Goal: Find contact information: Obtain details needed to contact an individual or organization

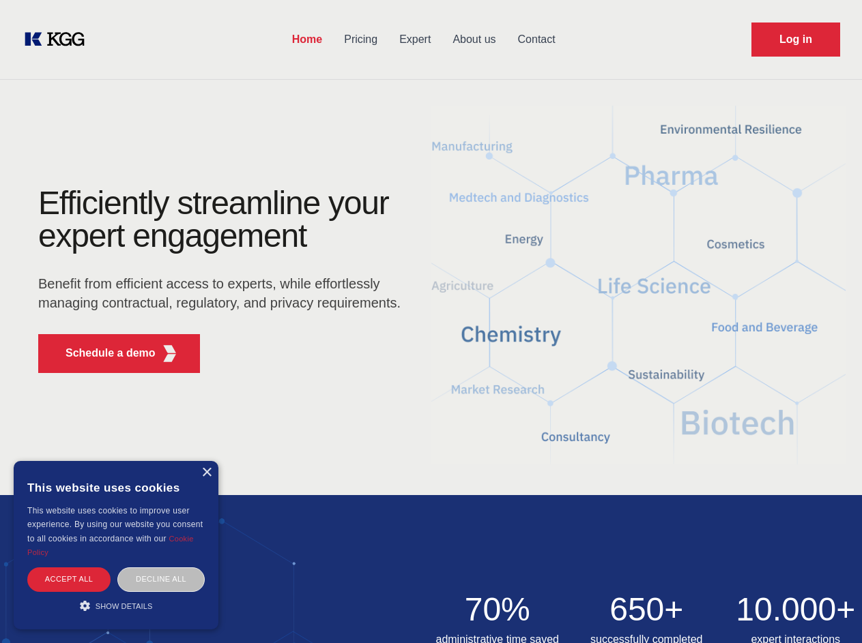
click at [430, 321] on div "Efficiently streamline your expert engagement Benefit from efficient access to …" at bounding box center [223, 285] width 415 height 197
click at [102, 353] on p "Schedule a demo" at bounding box center [110, 353] width 90 height 16
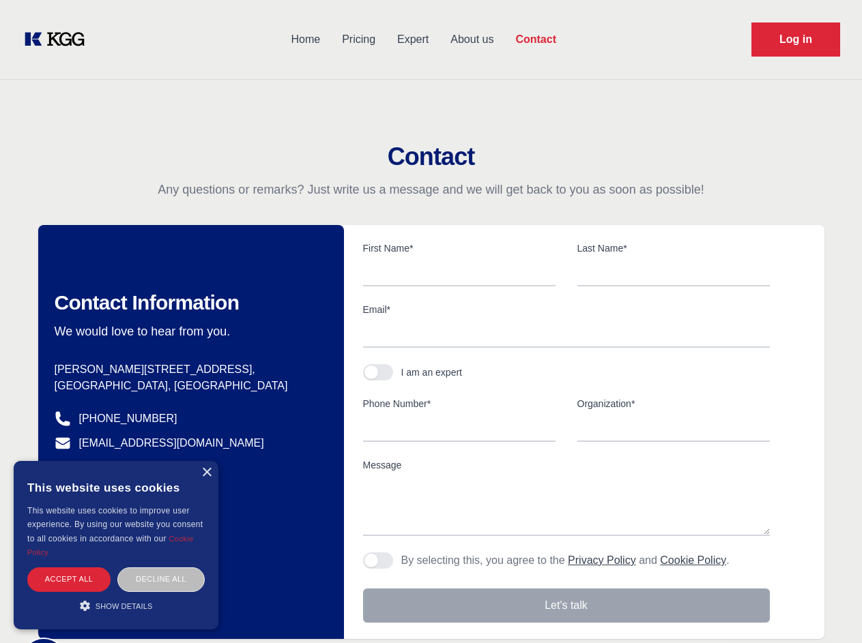
click at [206, 473] on div "× This website uses cookies This website uses cookies to improve user experienc…" at bounding box center [116, 545] width 205 height 169
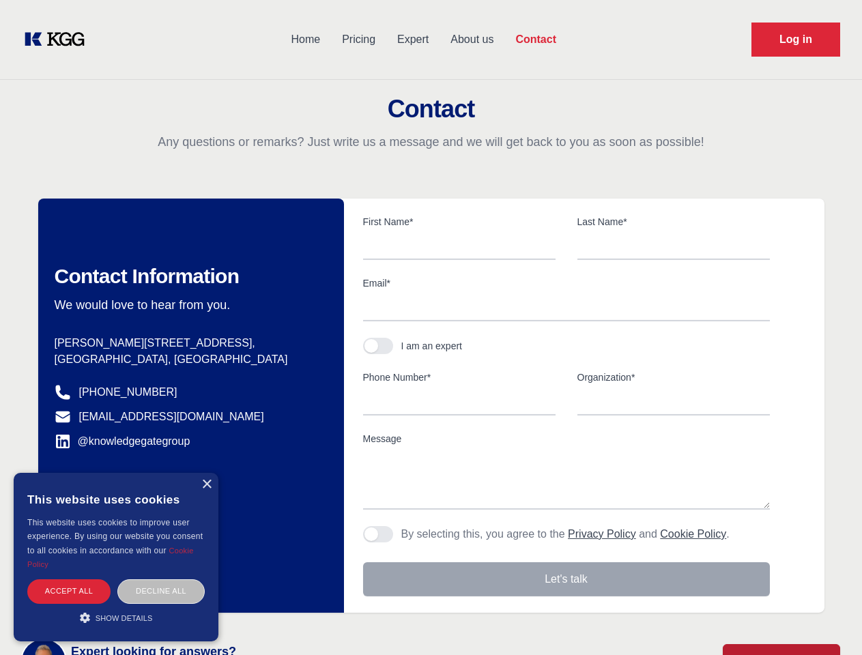
click at [69, 579] on div "Accept all" at bounding box center [68, 591] width 83 height 24
click at [161, 579] on div "Contact Information We would love to hear from you. Postal address [PERSON_NAME…" at bounding box center [191, 406] width 306 height 414
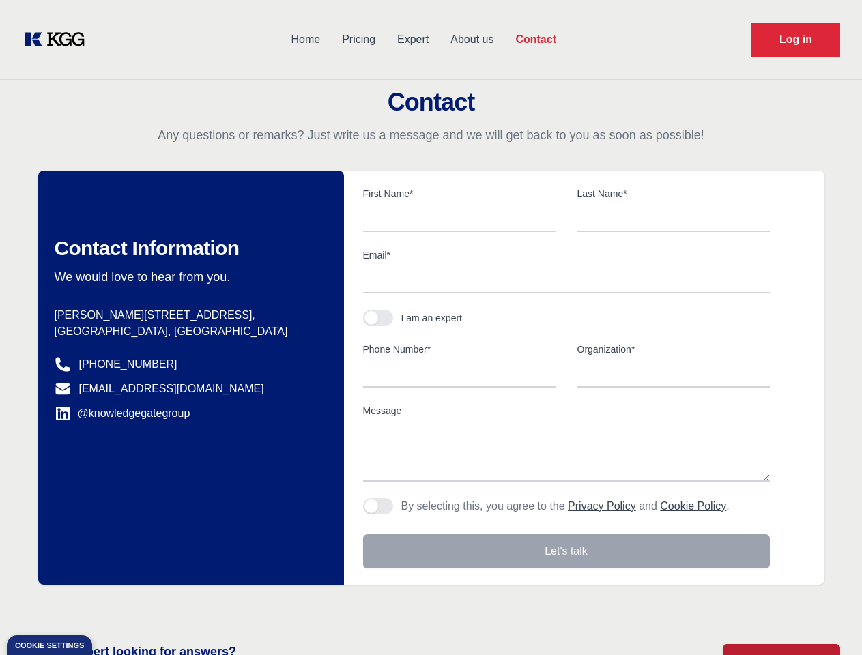
click at [116, 606] on main "Contact Any questions or remarks? Just write us a message and we will get back …" at bounding box center [431, 355] width 862 height 710
